Goal: Find contact information: Obtain details needed to contact an individual or organization

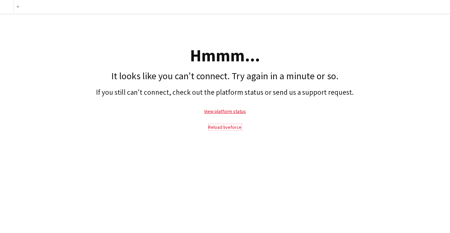
click at [221, 127] on link "Reload liveforce" at bounding box center [225, 127] width 33 height 6
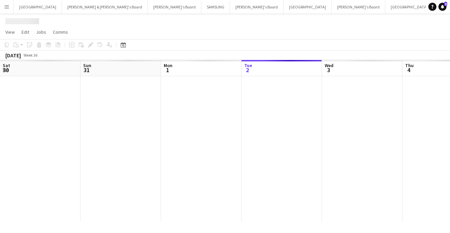
scroll to position [0, 161]
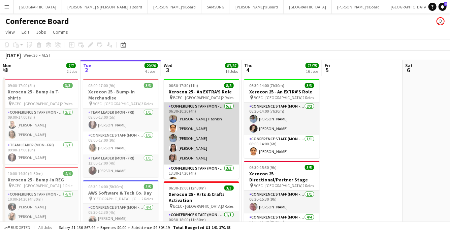
click at [196, 155] on app-card-role "Conference Staff (Mon - Fri) [DATE] 06:30-10:30 (4h) [PERSON_NAME] [PERSON_NAME…" at bounding box center [202, 133] width 76 height 62
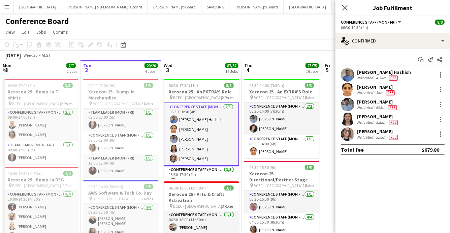
click at [347, 137] on app-user-avatar at bounding box center [347, 133] width 13 height 13
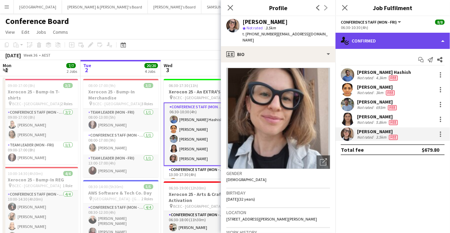
click at [418, 39] on div "single-neutral-actions-check-2 Confirmed" at bounding box center [393, 41] width 115 height 16
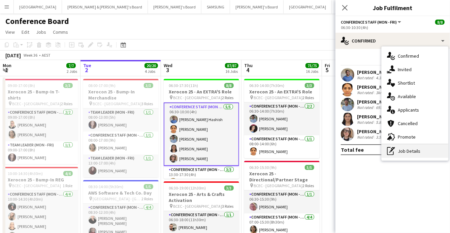
click at [406, 153] on div "pen-write Job Details" at bounding box center [415, 150] width 67 height 13
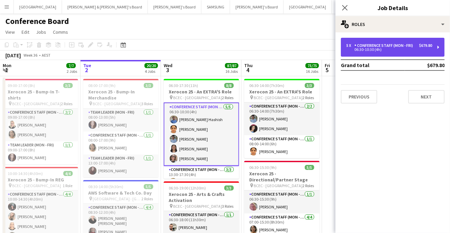
click at [400, 46] on div "Conference Staff (Mon - Fri)" at bounding box center [385, 45] width 61 height 5
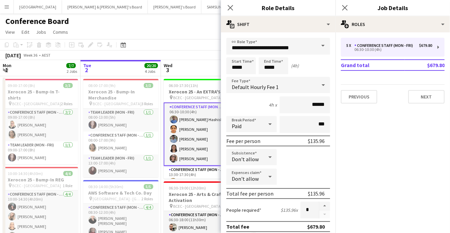
click at [198, 53] on div "[DATE] Week 36 • AEST" at bounding box center [225, 55] width 450 height 9
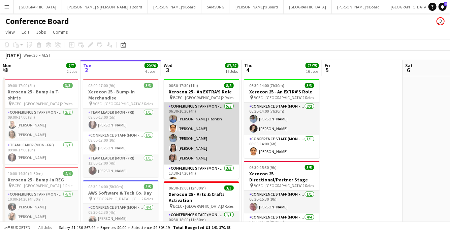
click at [192, 148] on app-card-role "Conference Staff (Mon - Fri) [DATE] 06:30-10:30 (4h) [PERSON_NAME] [PERSON_NAME…" at bounding box center [202, 133] width 76 height 62
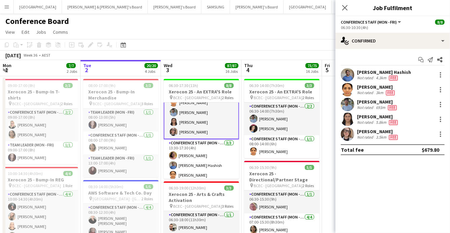
scroll to position [29, 0]
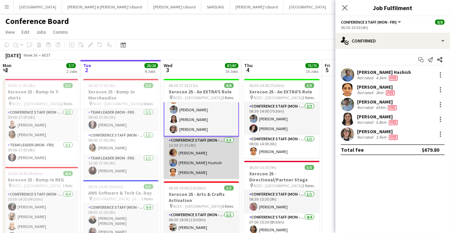
click at [191, 163] on app-card-role "Conference Staff (Mon - Fri) [DATE] 13:30-17:30 (4h) [PERSON_NAME] [PERSON_NAME…" at bounding box center [202, 158] width 76 height 42
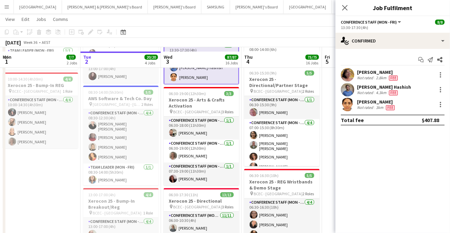
scroll to position [117, 0]
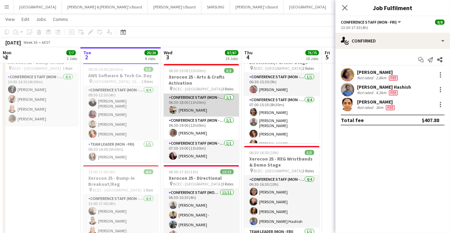
click at [203, 114] on app-card-role "Conference Staff (Mon - Fri) [DATE] 06:30-18:00 (11h30m) [PERSON_NAME]" at bounding box center [202, 105] width 76 height 23
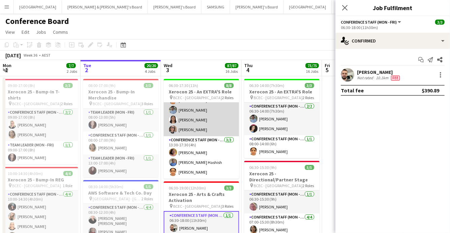
scroll to position [0, 162]
click at [202, 115] on app-card-role "Conference Staff (Mon - Fri) [DATE] 06:30-10:30 (4h) [PERSON_NAME] [PERSON_NAME…" at bounding box center [202, 105] width 76 height 62
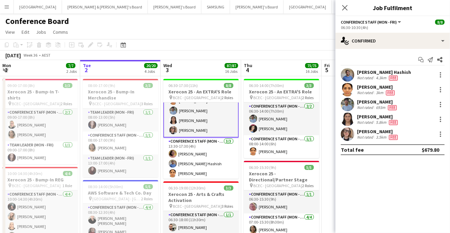
scroll to position [29, 0]
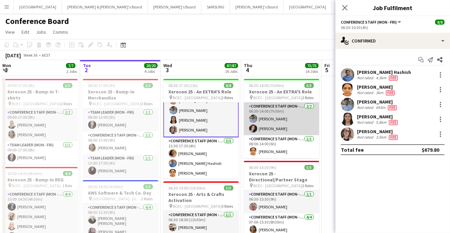
click at [284, 114] on app-card-role "Conference Staff (Mon - Fri) [DATE] 06:30-14:00 (7h30m) [PERSON_NAME] [PERSON_N…" at bounding box center [282, 118] width 76 height 33
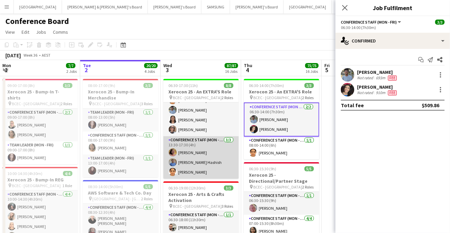
click at [203, 153] on app-card-role "Conference Staff (Mon - Fri) [DATE] 13:30-17:30 (4h) [PERSON_NAME] [PERSON_NAME…" at bounding box center [202, 157] width 76 height 42
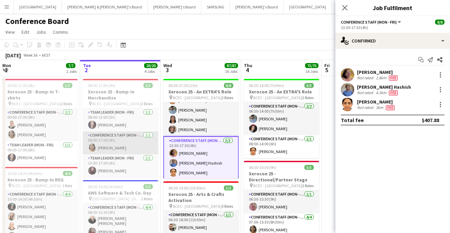
click at [116, 148] on app-card-role "Conference Staff (Mon - Fri) [DATE] 08:00-17:00 (9h) [PERSON_NAME]" at bounding box center [121, 142] width 76 height 23
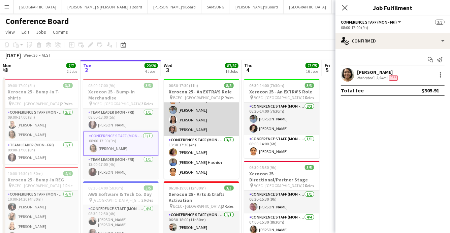
click at [185, 126] on app-card-role "Conference Staff (Mon - Fri) [DATE] 06:30-10:30 (4h) [PERSON_NAME] [PERSON_NAME…" at bounding box center [202, 105] width 76 height 62
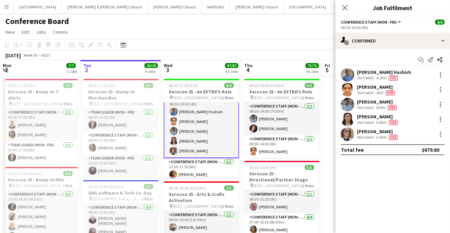
scroll to position [0, 0]
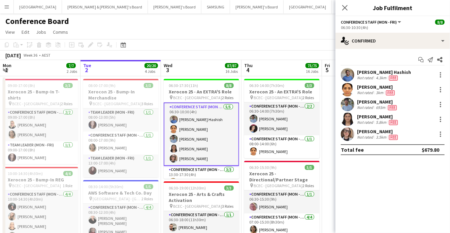
click at [350, 135] on app-user-avatar at bounding box center [347, 133] width 13 height 13
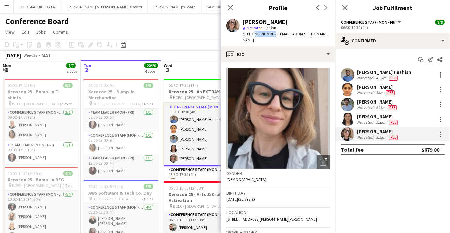
drag, startPoint x: 251, startPoint y: 34, endPoint x: 269, endPoint y: 36, distance: 17.6
click at [269, 36] on span "t. [PHONE_NUMBER]" at bounding box center [260, 33] width 35 height 5
copy span "42519444"
click at [233, 8] on icon "Close pop-in" at bounding box center [230, 7] width 6 height 6
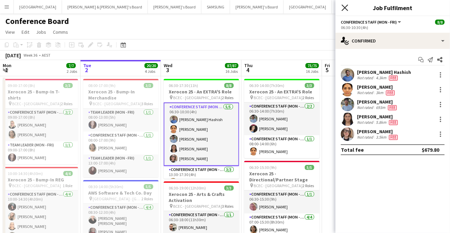
click at [346, 9] on icon at bounding box center [345, 7] width 6 height 6
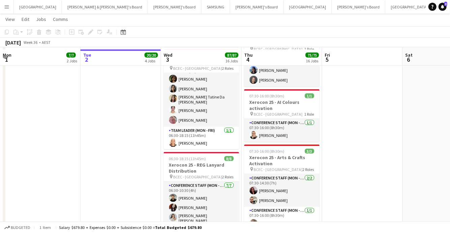
scroll to position [439, 0]
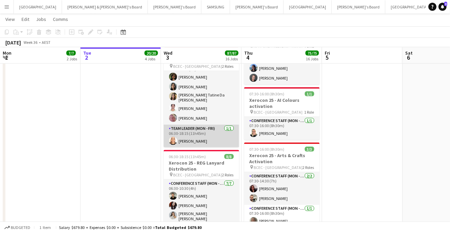
click at [214, 137] on app-card-role "Team Leader (Mon - Fri) [DATE] 06:30-18:15 (11h45m) [PERSON_NAME]" at bounding box center [202, 136] width 76 height 23
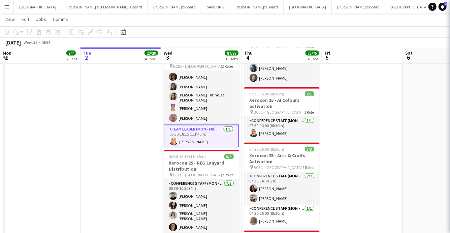
scroll to position [28, 0]
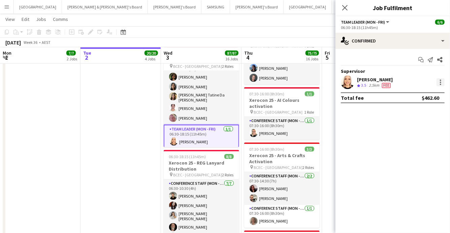
click at [440, 84] on div at bounding box center [441, 82] width 8 height 8
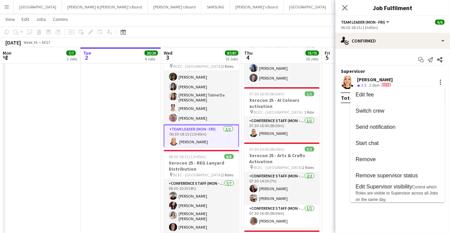
click at [345, 8] on div at bounding box center [225, 116] width 450 height 233
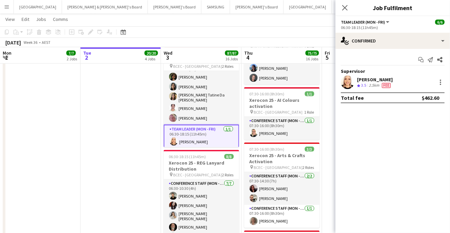
click at [345, 8] on icon at bounding box center [345, 7] width 5 height 5
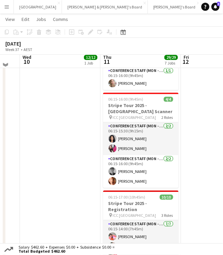
scroll to position [127, 0]
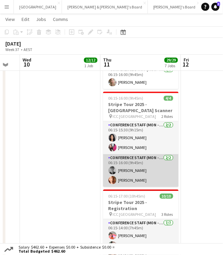
click at [118, 164] on app-card-role "Conference Staff (Mon - Fri) [DATE] 06:15-16:00 (9h45m) [PERSON_NAME] [PERSON_N…" at bounding box center [141, 170] width 76 height 33
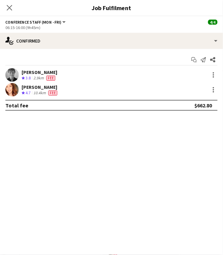
click at [13, 73] on app-user-avatar at bounding box center [11, 74] width 13 height 13
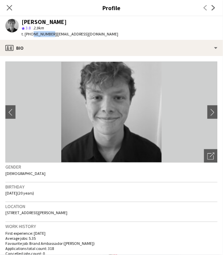
drag, startPoint x: 31, startPoint y: 34, endPoint x: 48, endPoint y: 35, distance: 17.2
click at [48, 35] on span "t. [PHONE_NUMBER]" at bounding box center [39, 33] width 35 height 5
copy span "481111029"
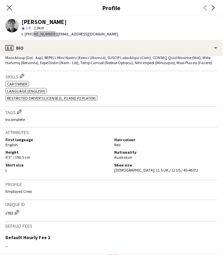
scroll to position [268, 0]
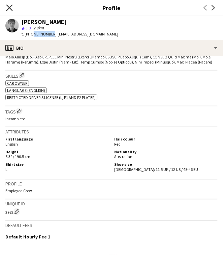
click at [10, 7] on icon at bounding box center [9, 7] width 6 height 6
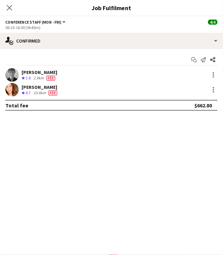
click at [10, 7] on icon at bounding box center [9, 7] width 5 height 5
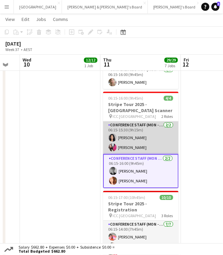
click at [115, 143] on app-user-avatar at bounding box center [113, 147] width 8 height 8
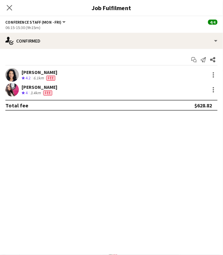
click at [13, 90] on app-user-avatar at bounding box center [11, 89] width 13 height 13
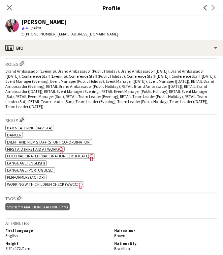
scroll to position [255, 0]
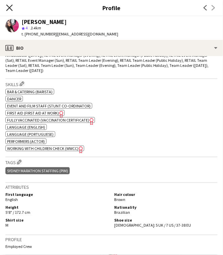
click at [11, 7] on icon "Close pop-in" at bounding box center [9, 7] width 6 height 6
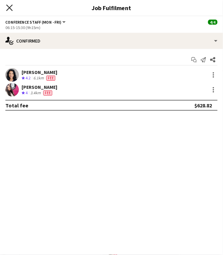
click at [9, 6] on icon "Close pop-in" at bounding box center [9, 7] width 6 height 6
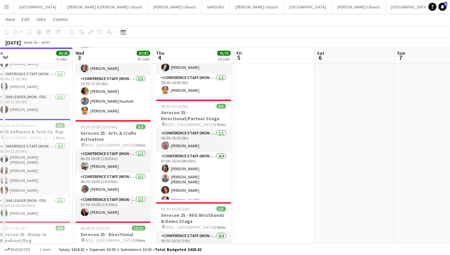
scroll to position [0, 0]
